Goal: Task Accomplishment & Management: Use online tool/utility

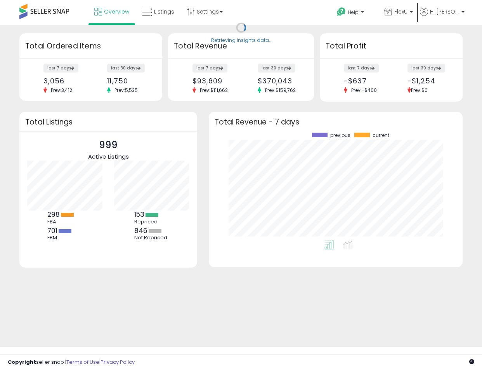
scroll to position [108, 238]
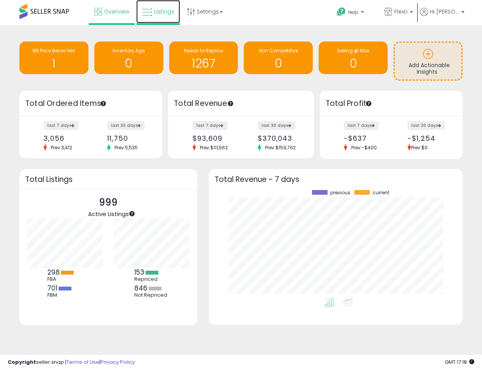
click at [158, 15] on span "Listings" at bounding box center [164, 12] width 20 height 8
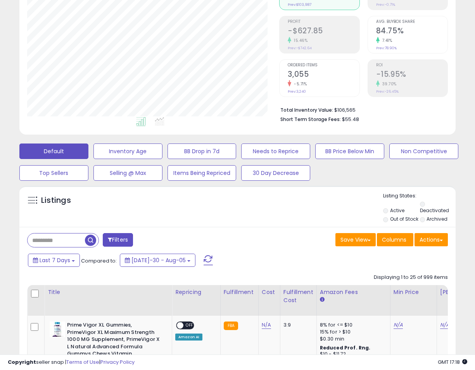
scroll to position [116, 0]
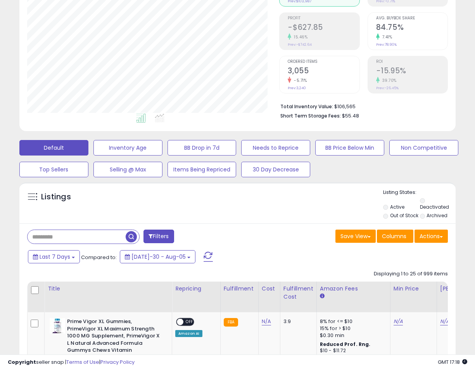
click at [51, 230] on input "text" at bounding box center [77, 237] width 98 height 14
type input "********"
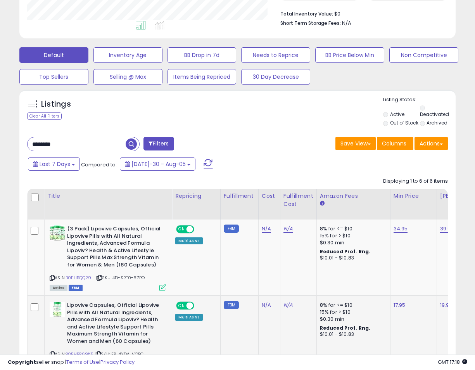
scroll to position [228, 0]
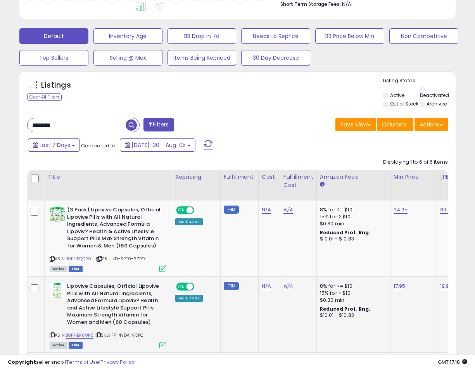
click at [185, 284] on span "ON" at bounding box center [182, 287] width 10 height 7
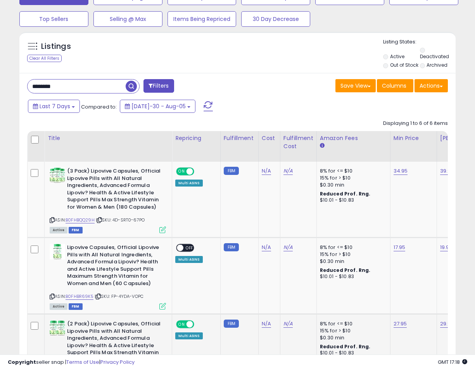
click at [185, 321] on span "ON" at bounding box center [182, 324] width 10 height 7
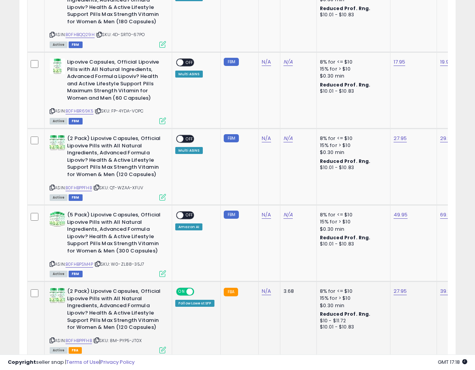
scroll to position [461, 0]
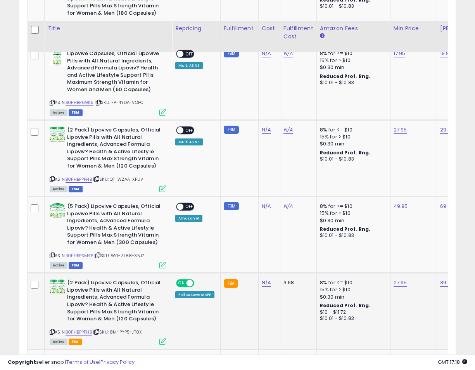
click at [189, 280] on span at bounding box center [190, 283] width 7 height 7
click at [189, 357] on span at bounding box center [190, 360] width 7 height 7
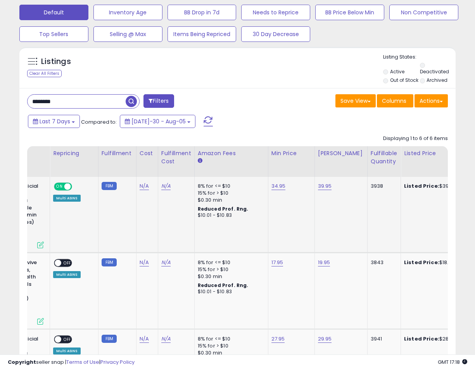
scroll to position [0, 155]
